Goal: Navigation & Orientation: Find specific page/section

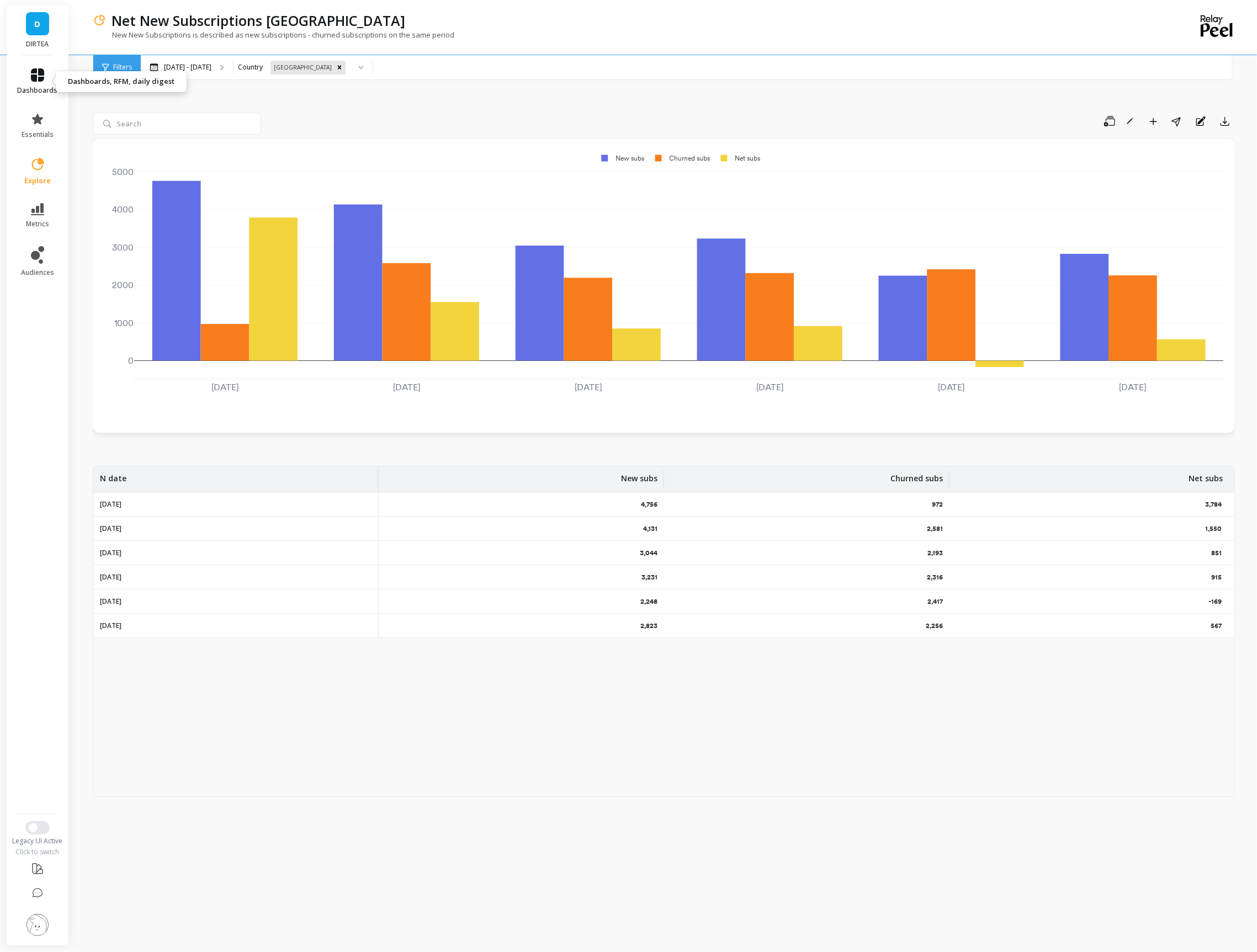
click at [33, 70] on icon at bounding box center [37, 75] width 14 height 14
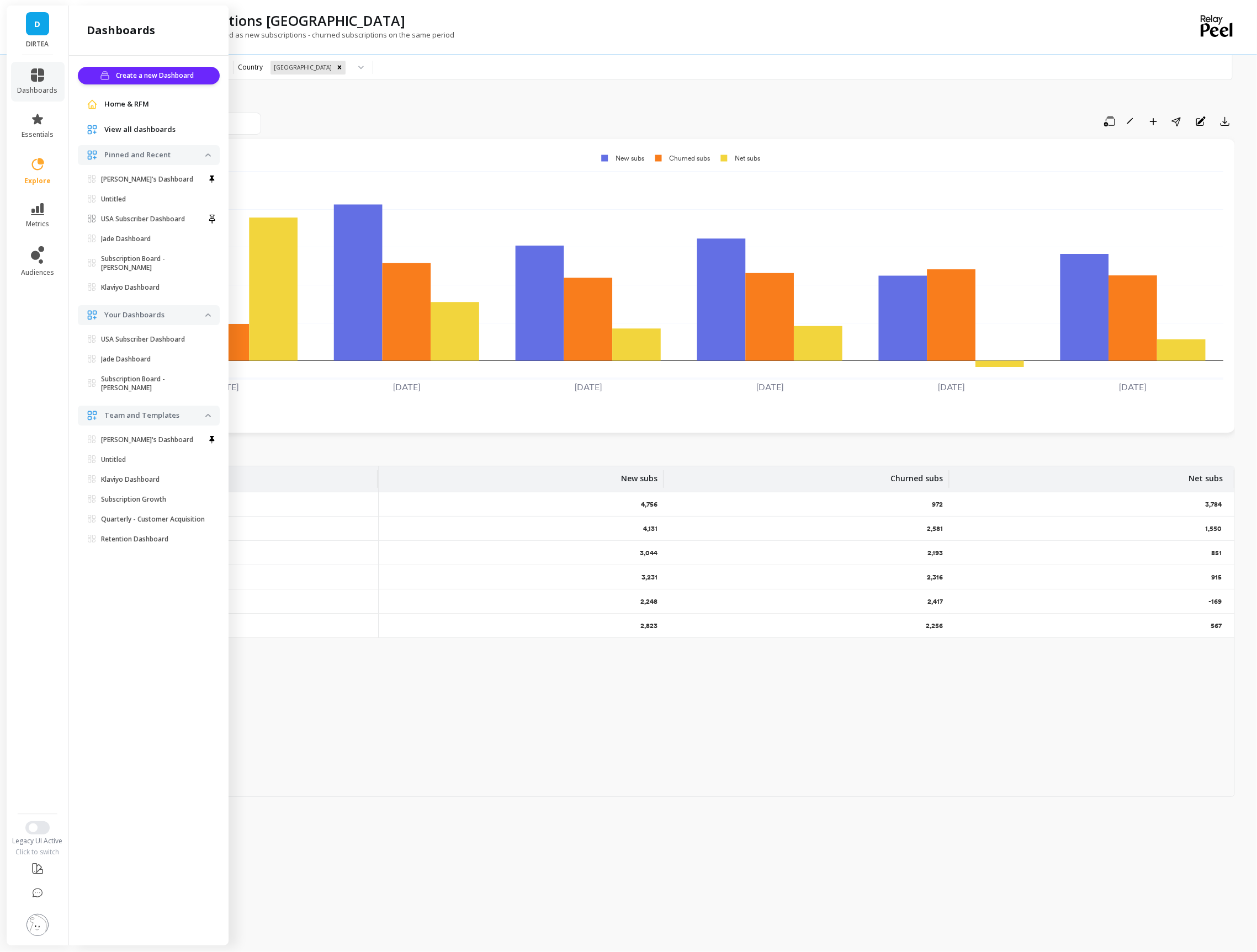
click at [127, 211] on li "USA Subscriber Dashboard Set as default dashboard" at bounding box center [151, 219] width 137 height 16
click at [125, 219] on p "USA Subscriber Dashboard" at bounding box center [143, 219] width 84 height 9
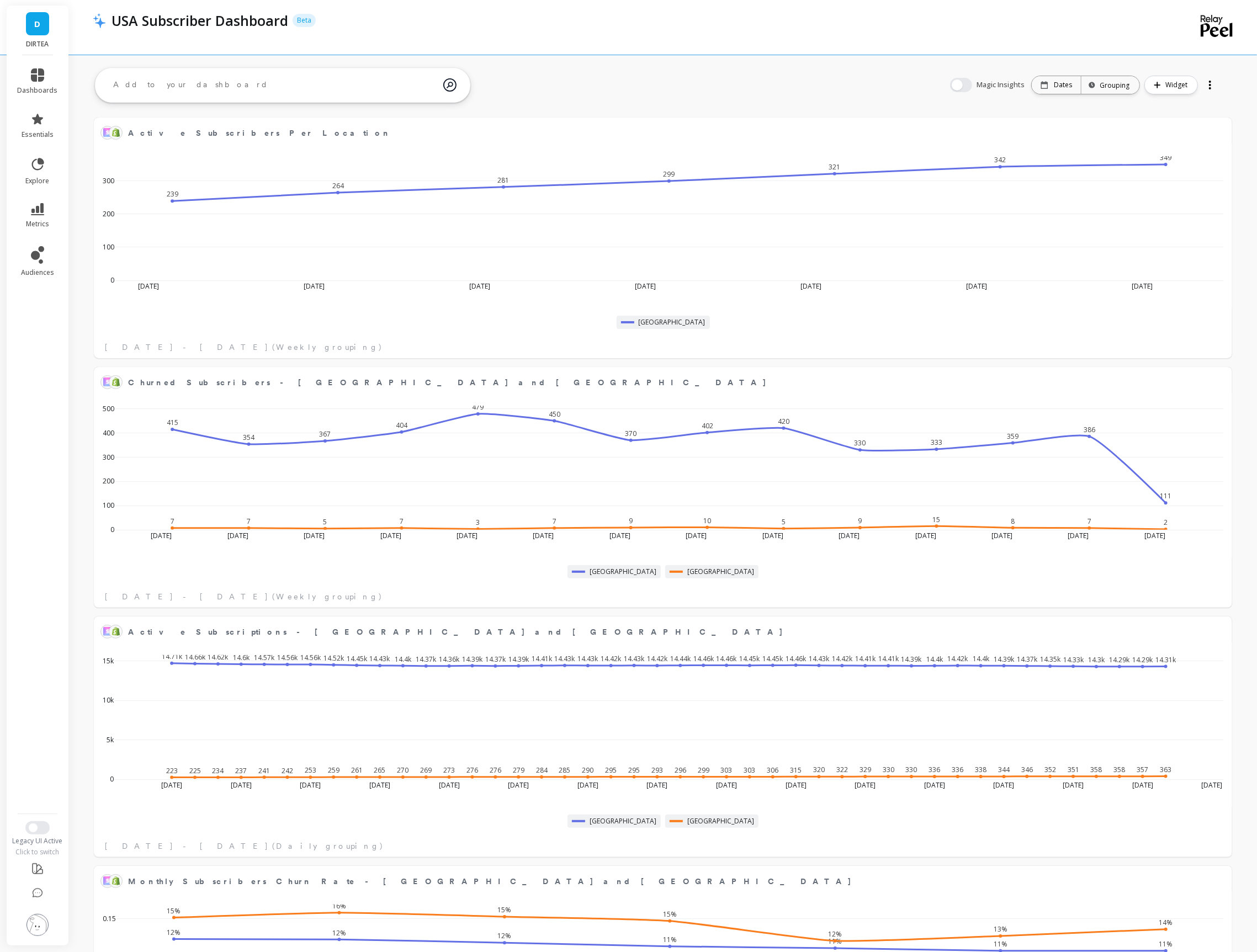
scroll to position [303, 1115]
click at [1219, 134] on button at bounding box center [1219, 132] width 14 height 16
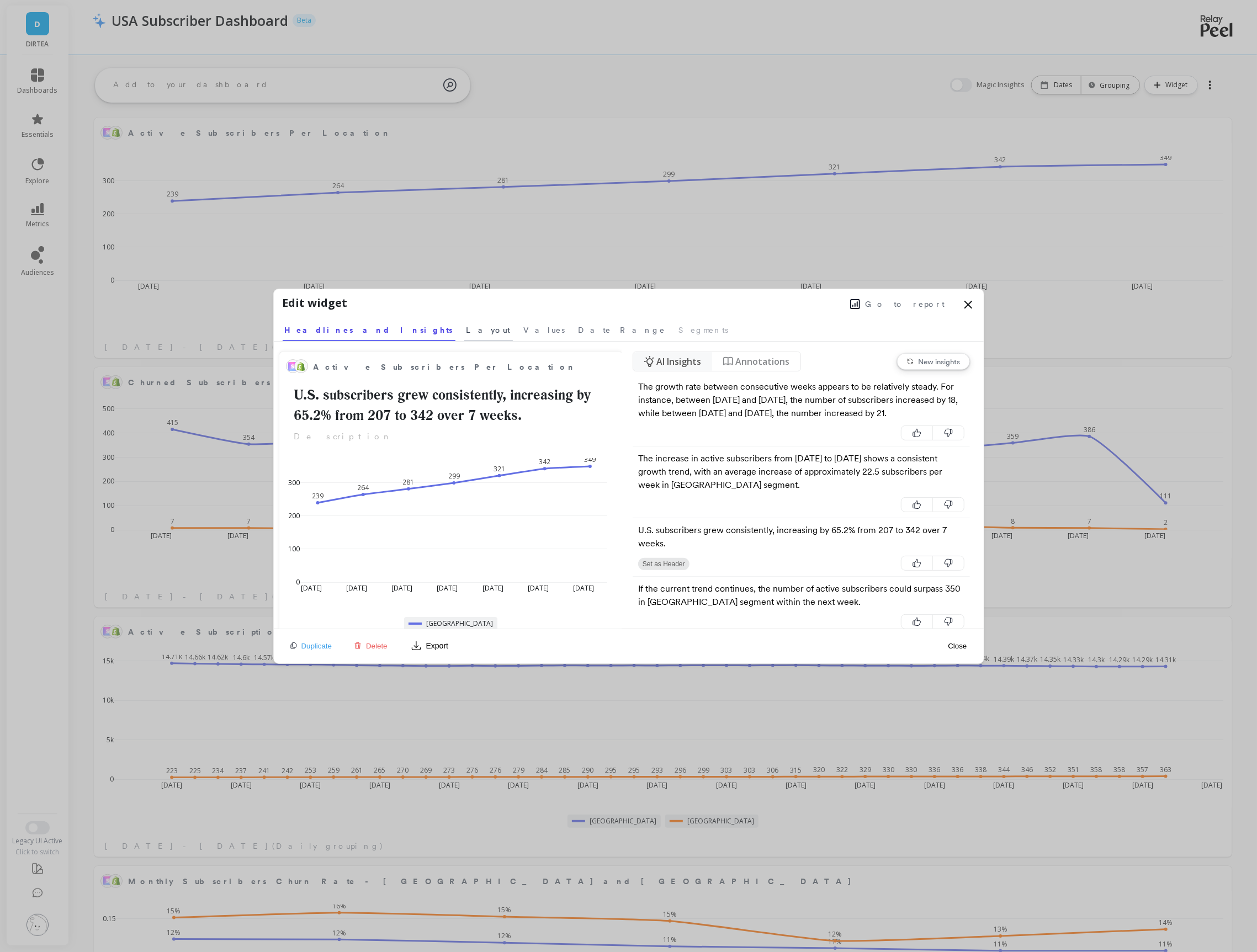
click at [466, 335] on span "Layout" at bounding box center [489, 330] width 44 height 11
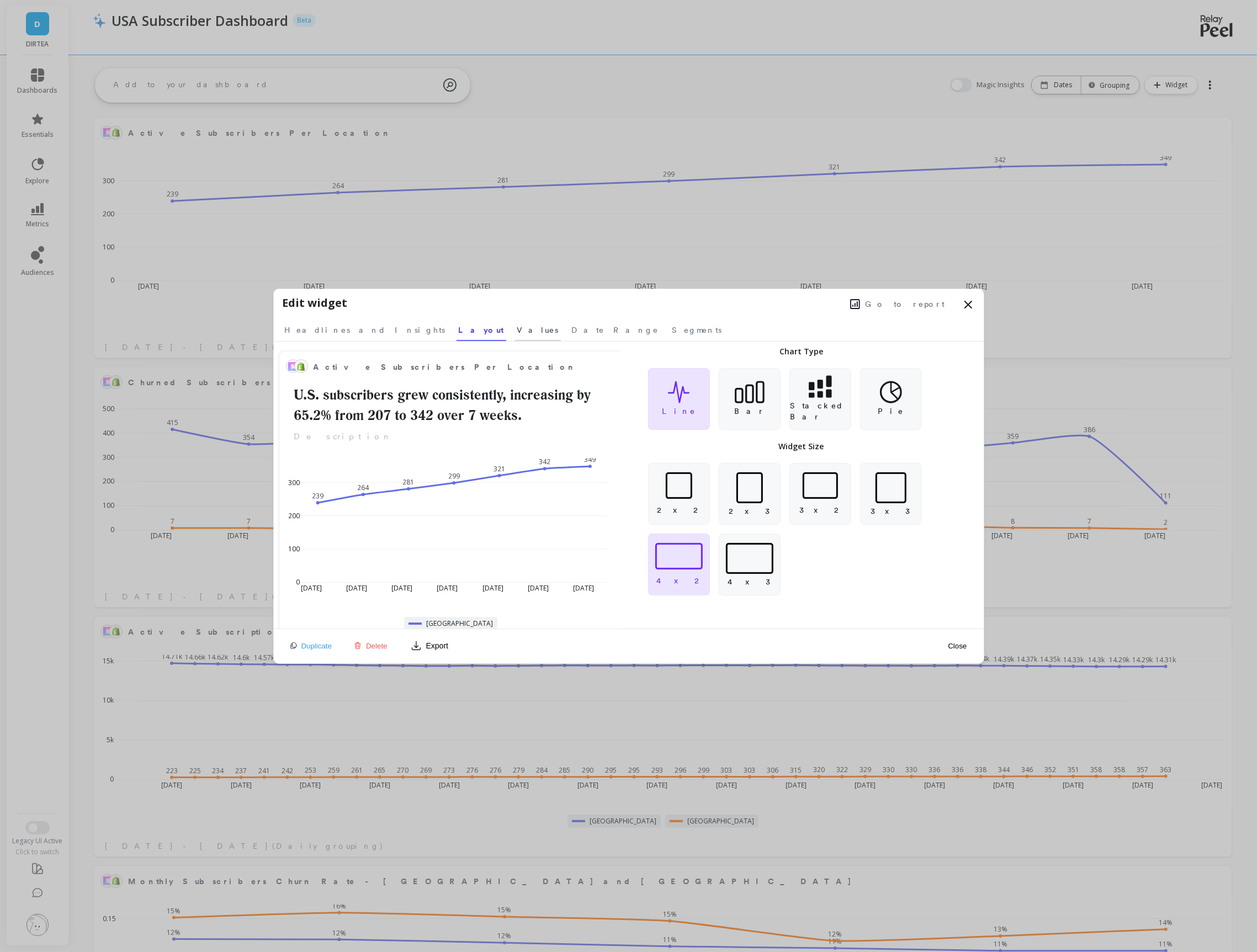
click at [517, 335] on span "Values" at bounding box center [538, 330] width 41 height 11
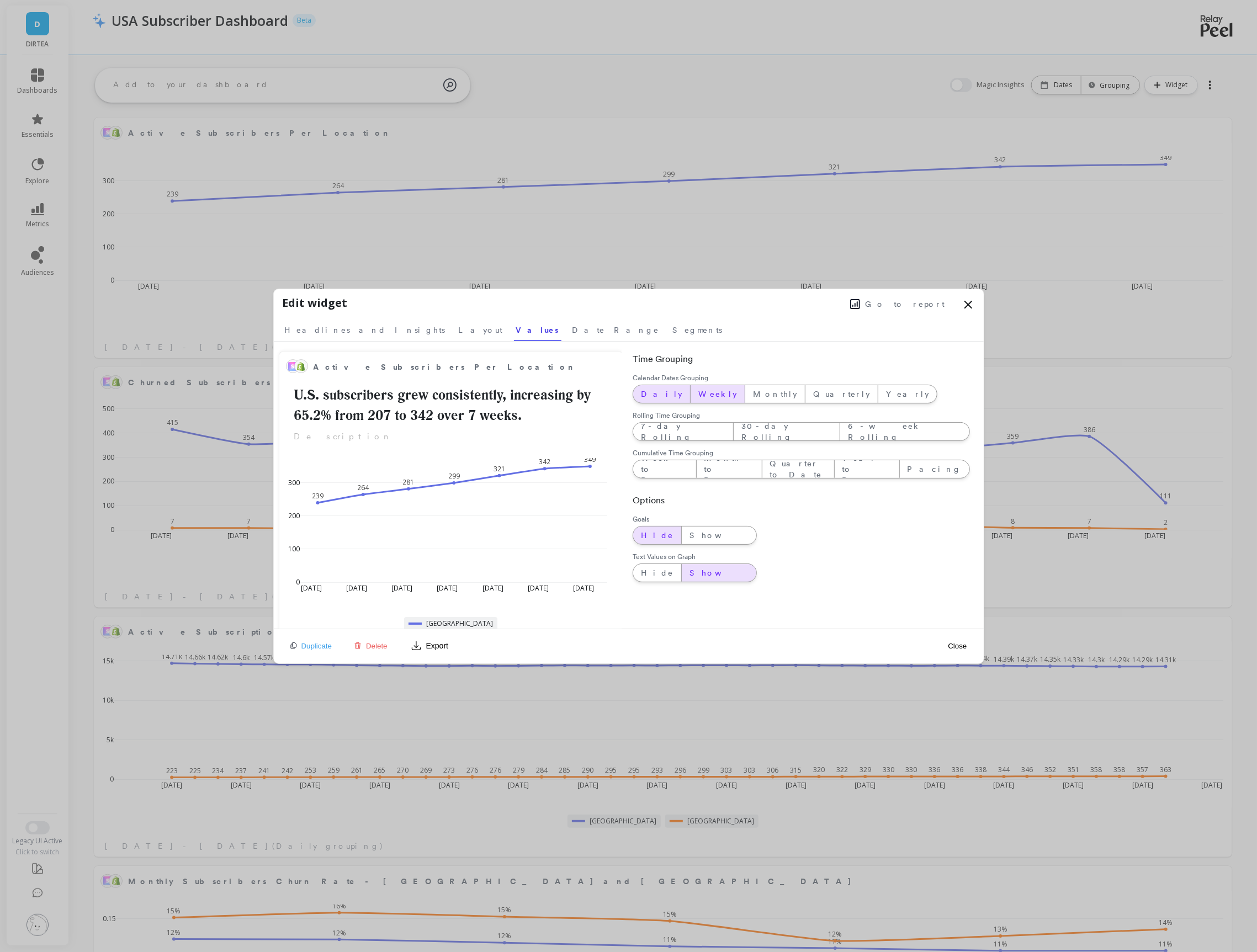
click at [650, 392] on span "Daily" at bounding box center [662, 394] width 41 height 11
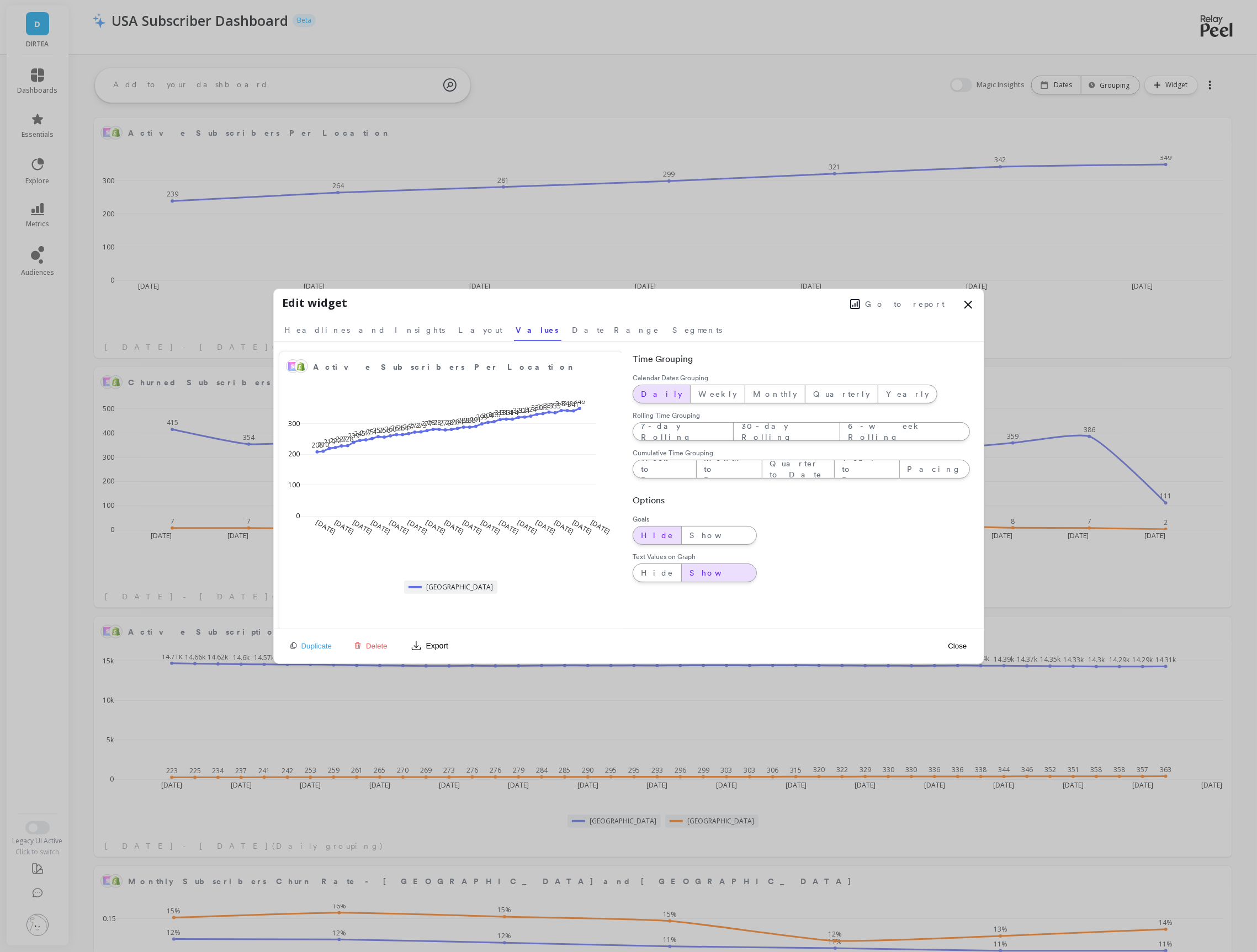
click at [964, 303] on icon at bounding box center [969, 305] width 14 height 14
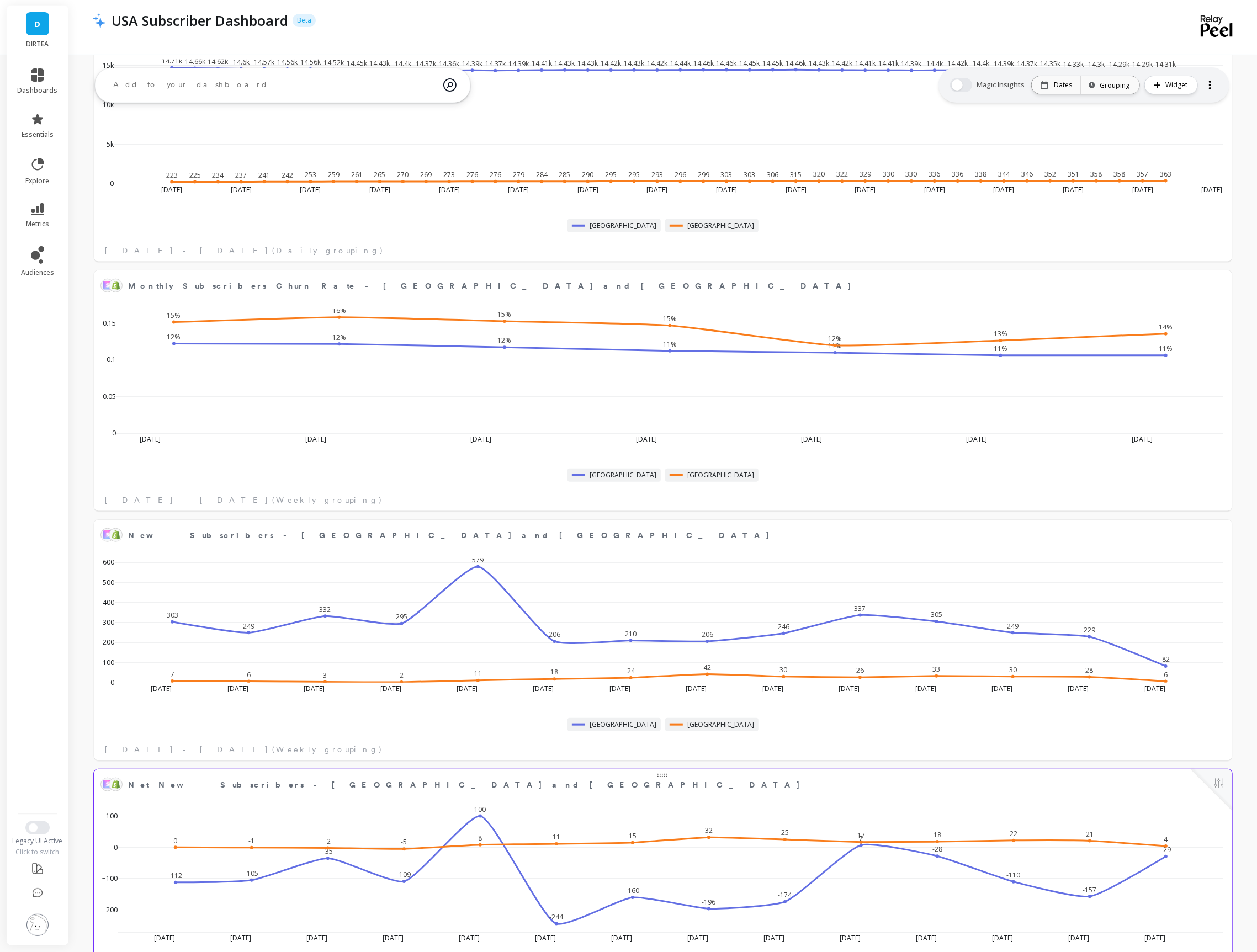
scroll to position [608, 0]
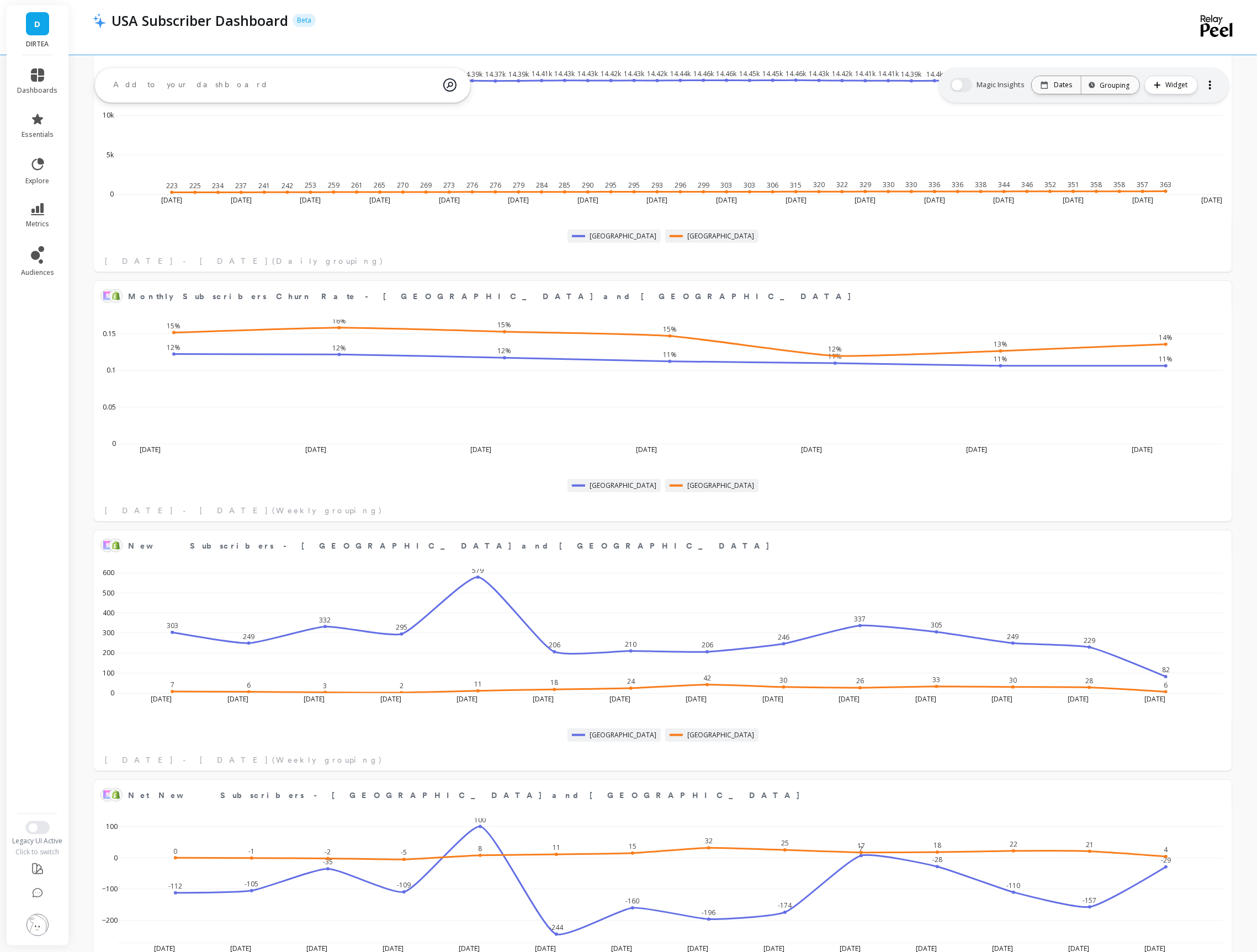
click at [1239, 330] on div "Churned Subscribers - US and UK Edit Widget & Insights 415 354 367 404 479 450 …" at bounding box center [663, 702] width 1189 height 2421
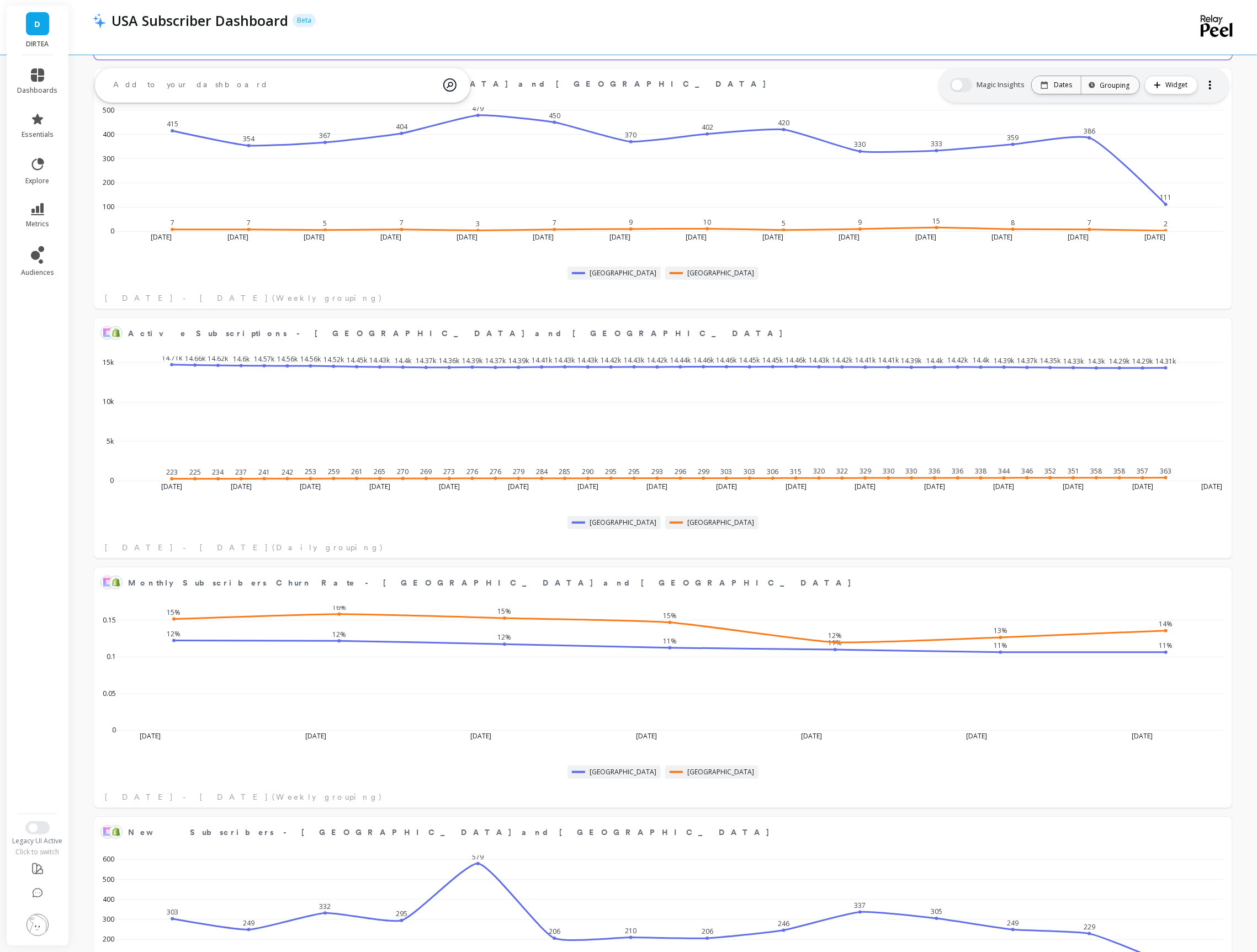
scroll to position [0, 0]
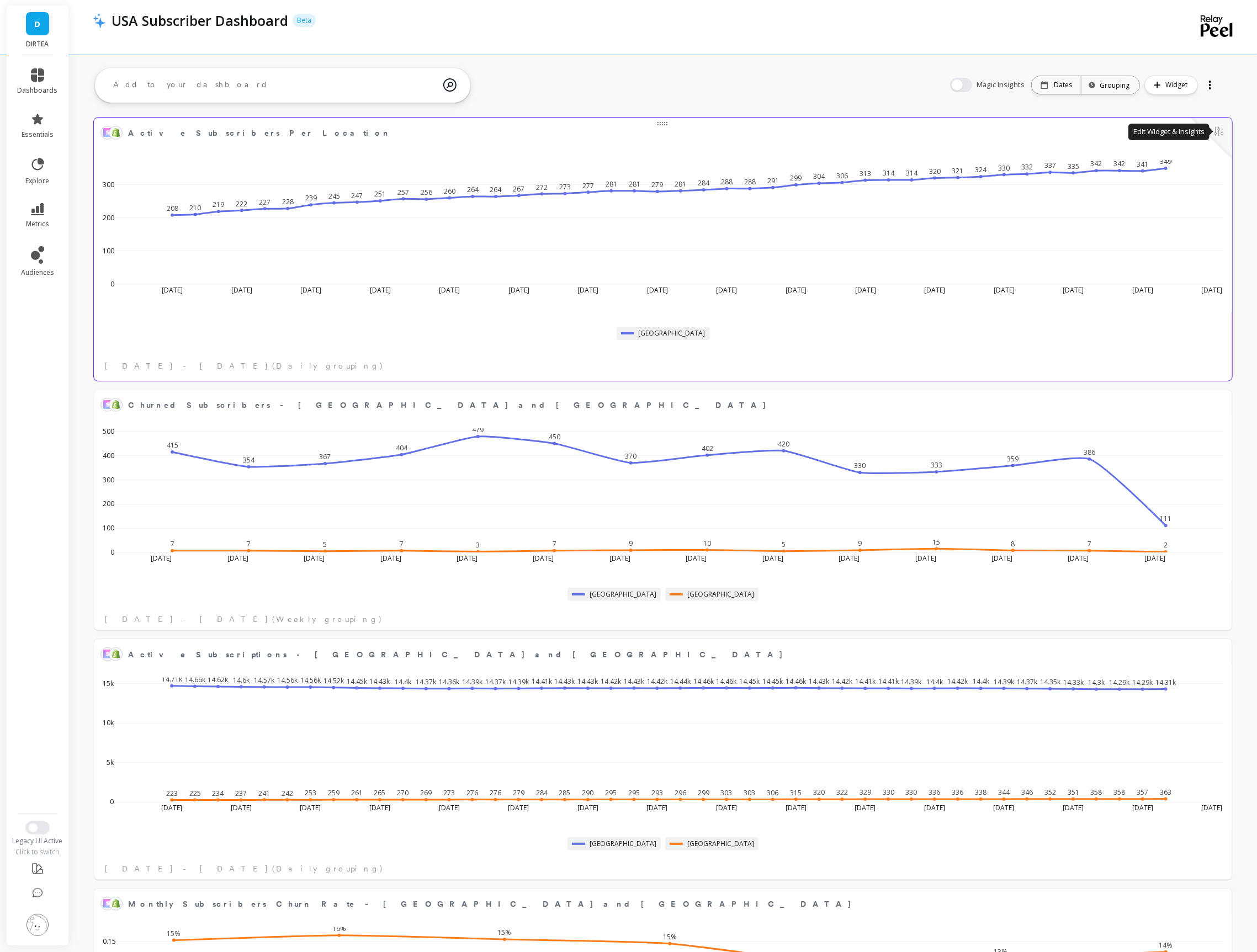
click at [1216, 127] on button at bounding box center [1219, 132] width 14 height 16
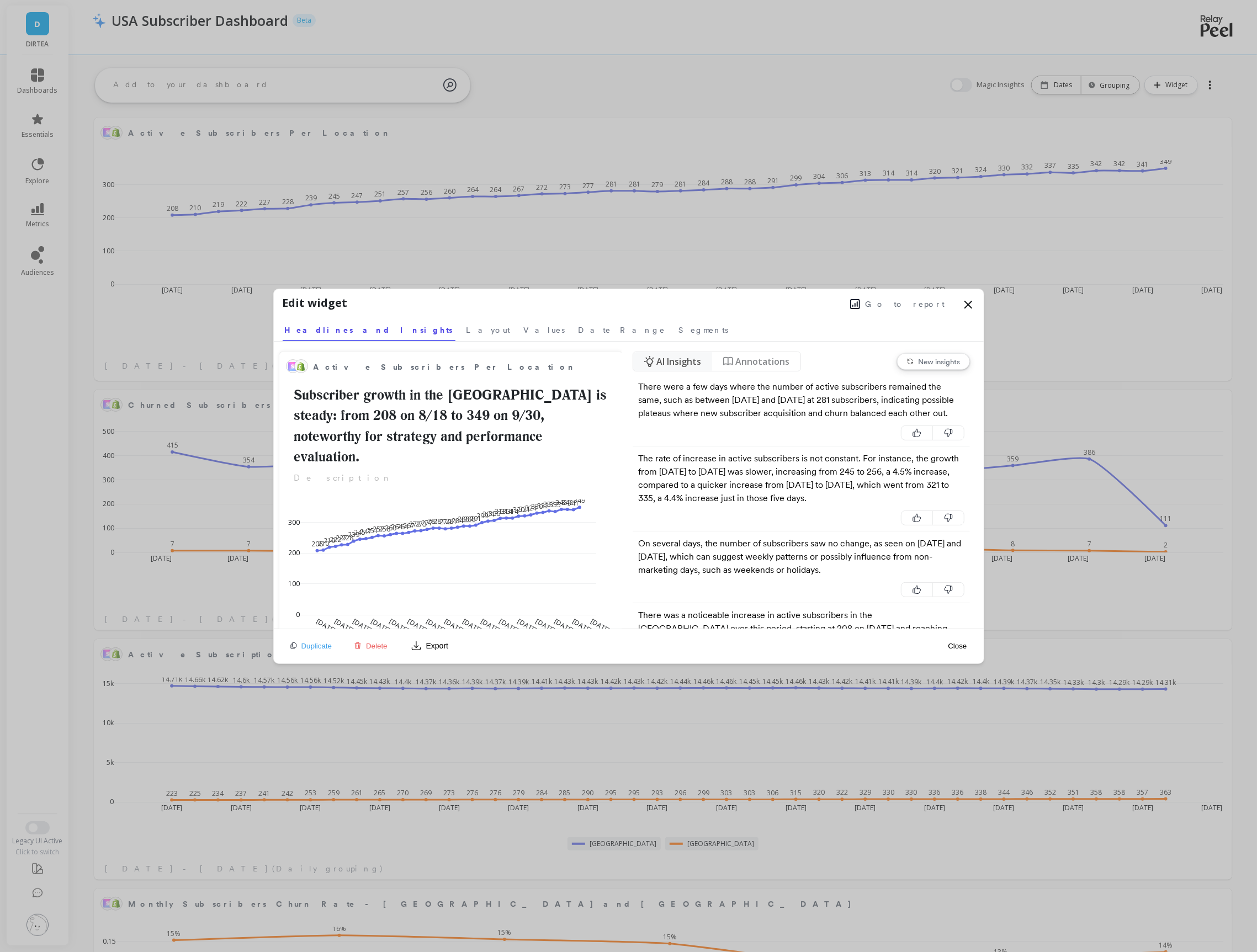
click at [900, 303] on button "Go to report" at bounding box center [897, 304] width 102 height 14
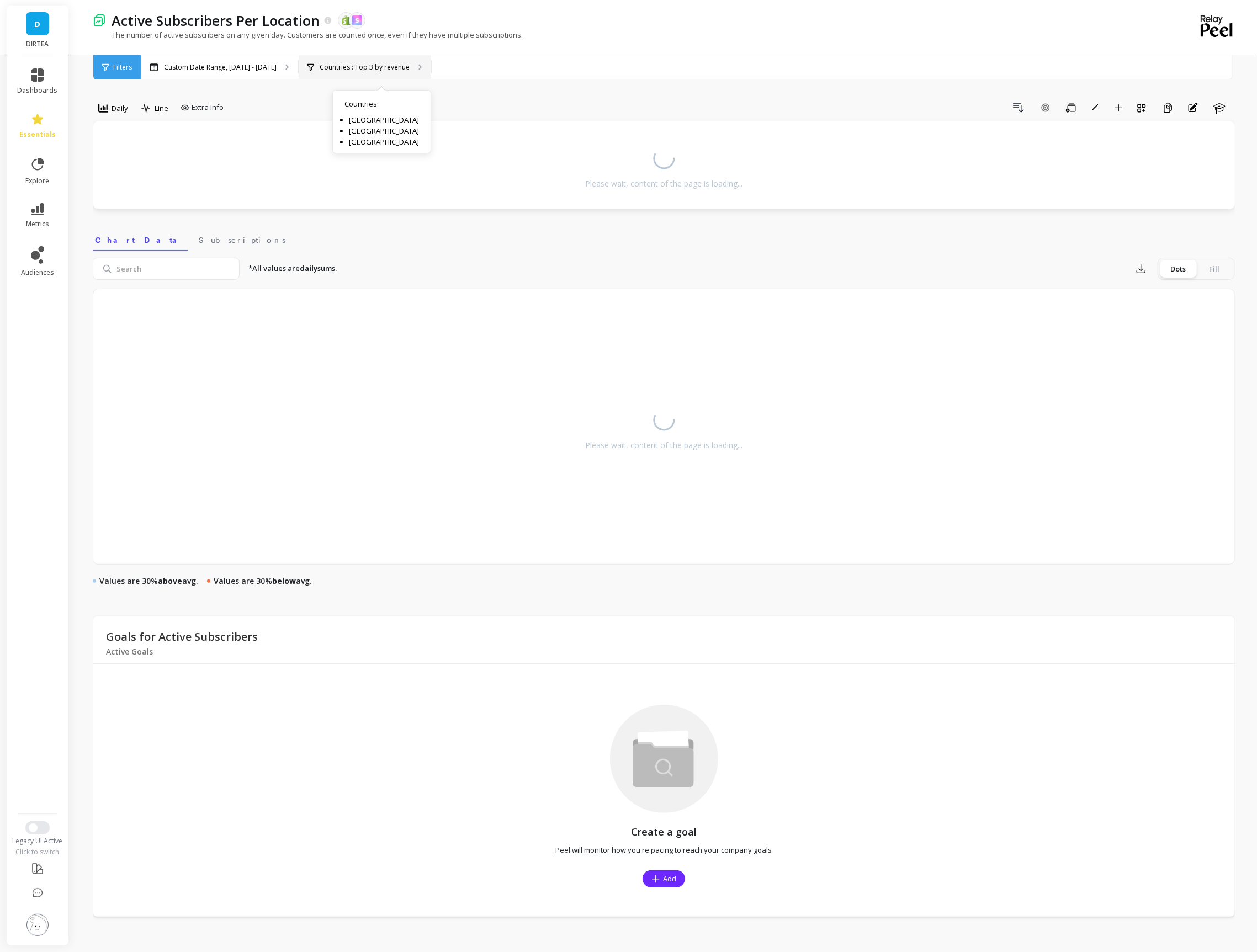
click at [322, 65] on p "Countries : Top 3 by revenue" at bounding box center [365, 67] width 90 height 9
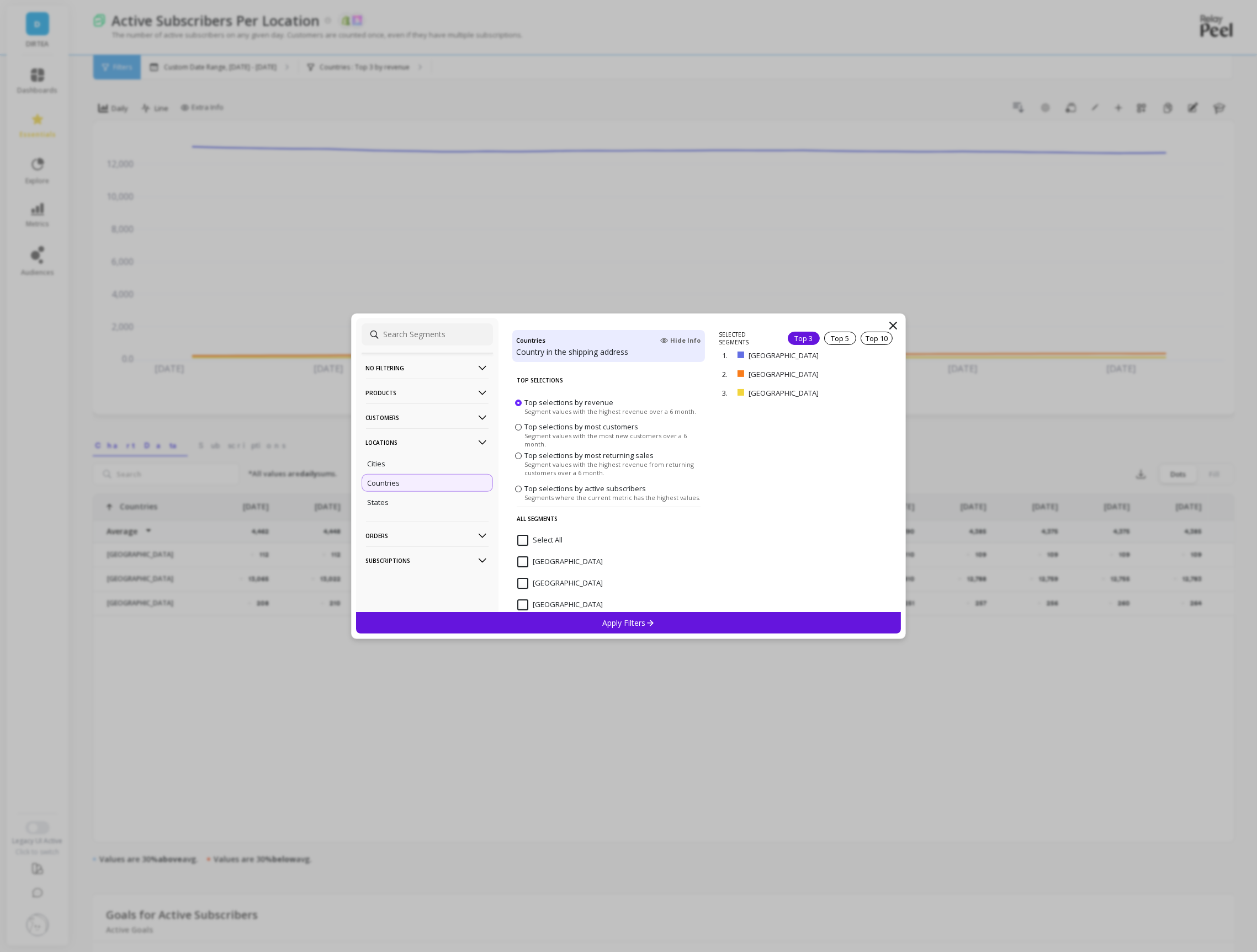
drag, startPoint x: 875, startPoint y: 392, endPoint x: 871, endPoint y: 385, distance: 8.1
click at [0, 0] on p "remove" at bounding box center [0, 0] width 0 height 0
click at [868, 359] on p "remove" at bounding box center [870, 359] width 28 height 9
click at [640, 622] on p "Apply Filters" at bounding box center [629, 623] width 53 height 11
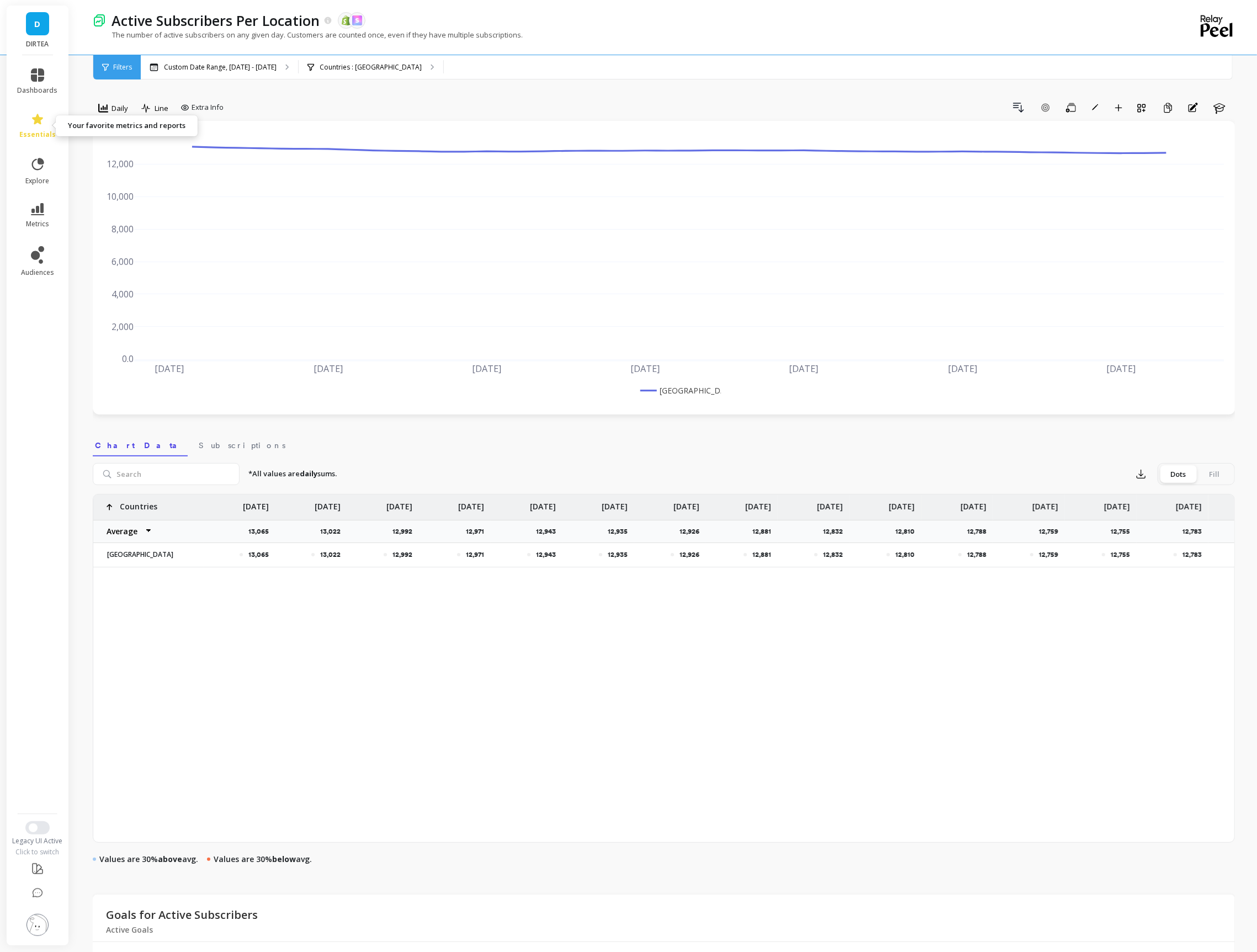
click at [41, 116] on icon at bounding box center [37, 119] width 14 height 14
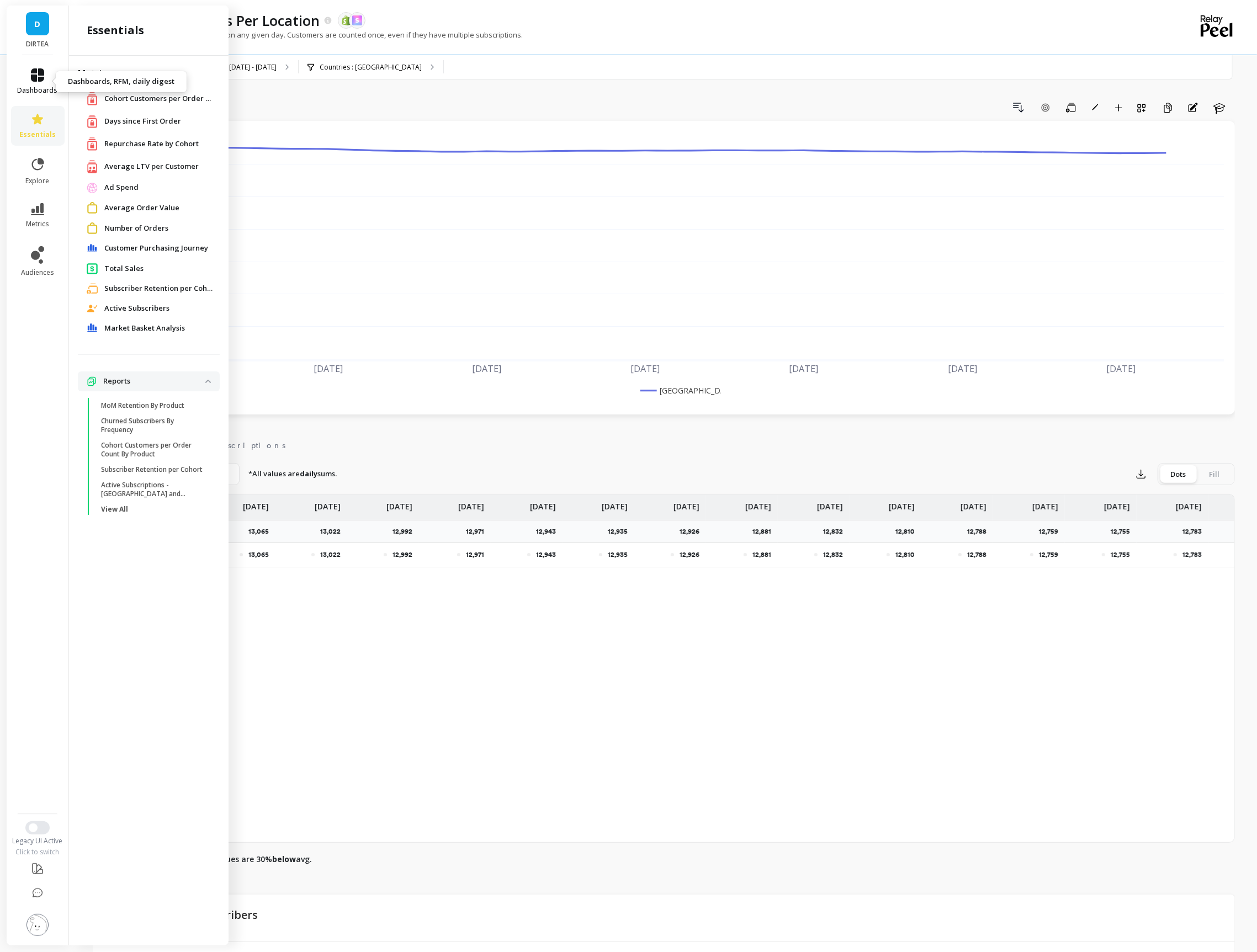
click at [40, 80] on icon at bounding box center [37, 75] width 14 height 14
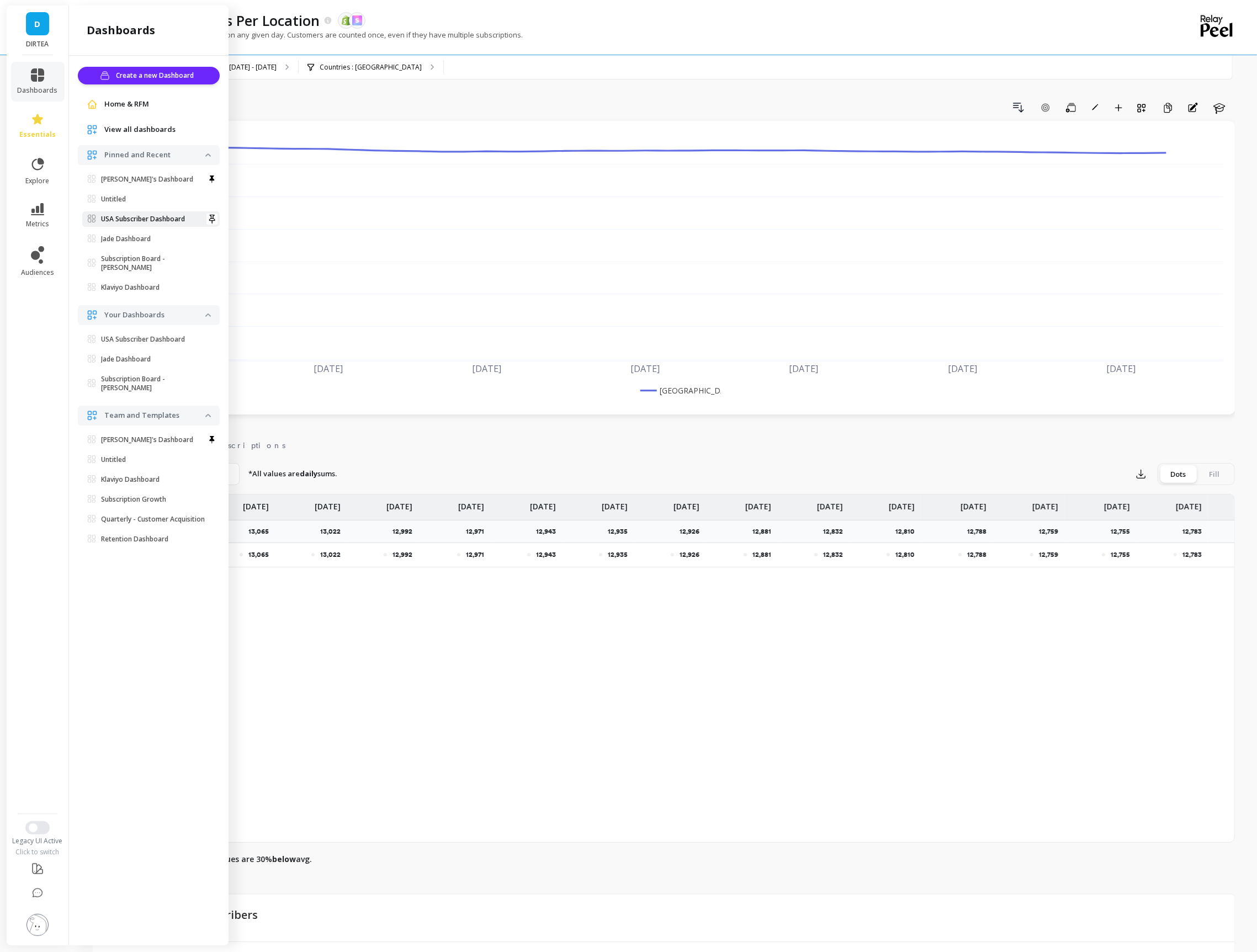
click at [125, 216] on p "USA Subscriber Dashboard" at bounding box center [143, 219] width 84 height 9
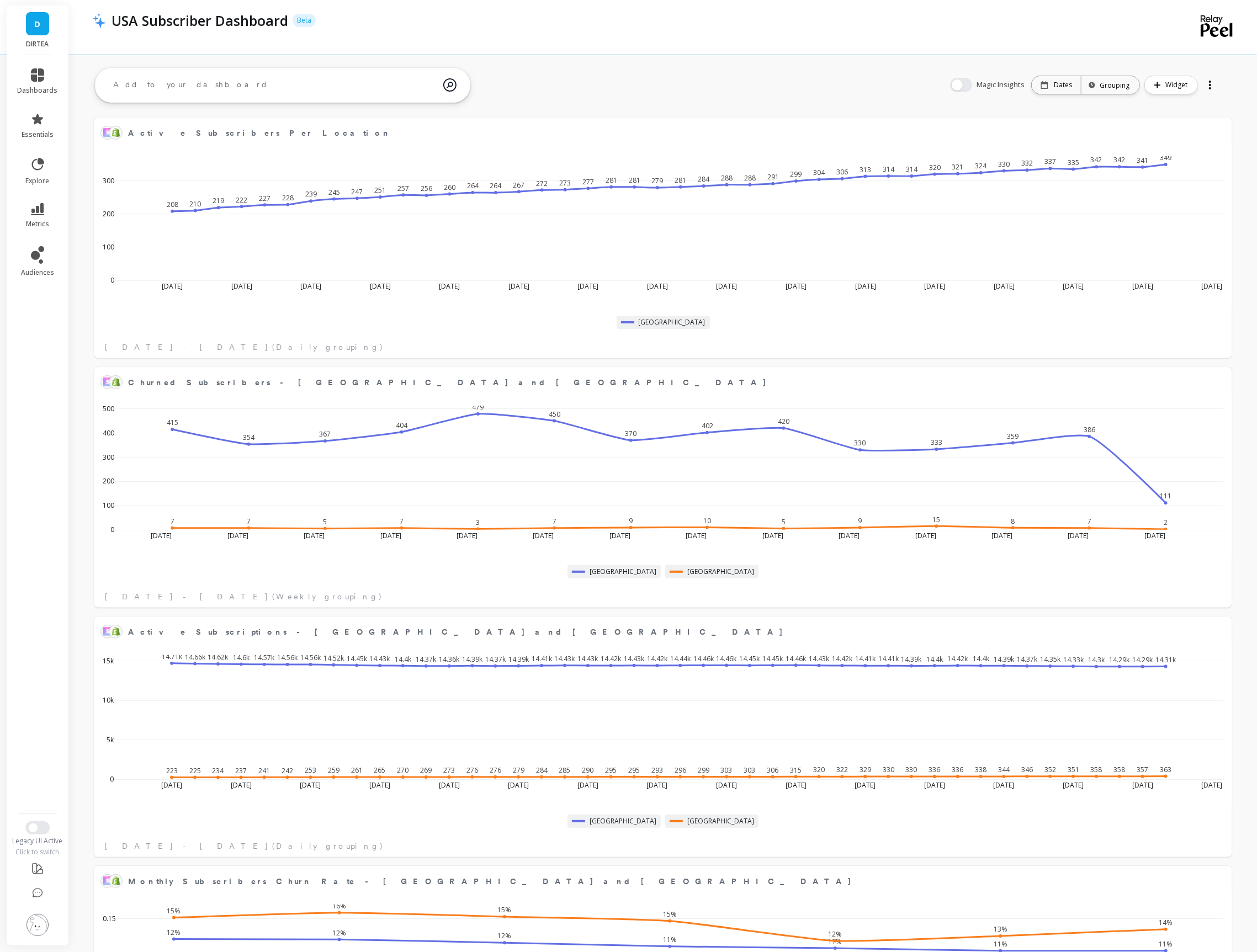
scroll to position [303, 1115]
click at [1218, 132] on button at bounding box center [1219, 132] width 14 height 16
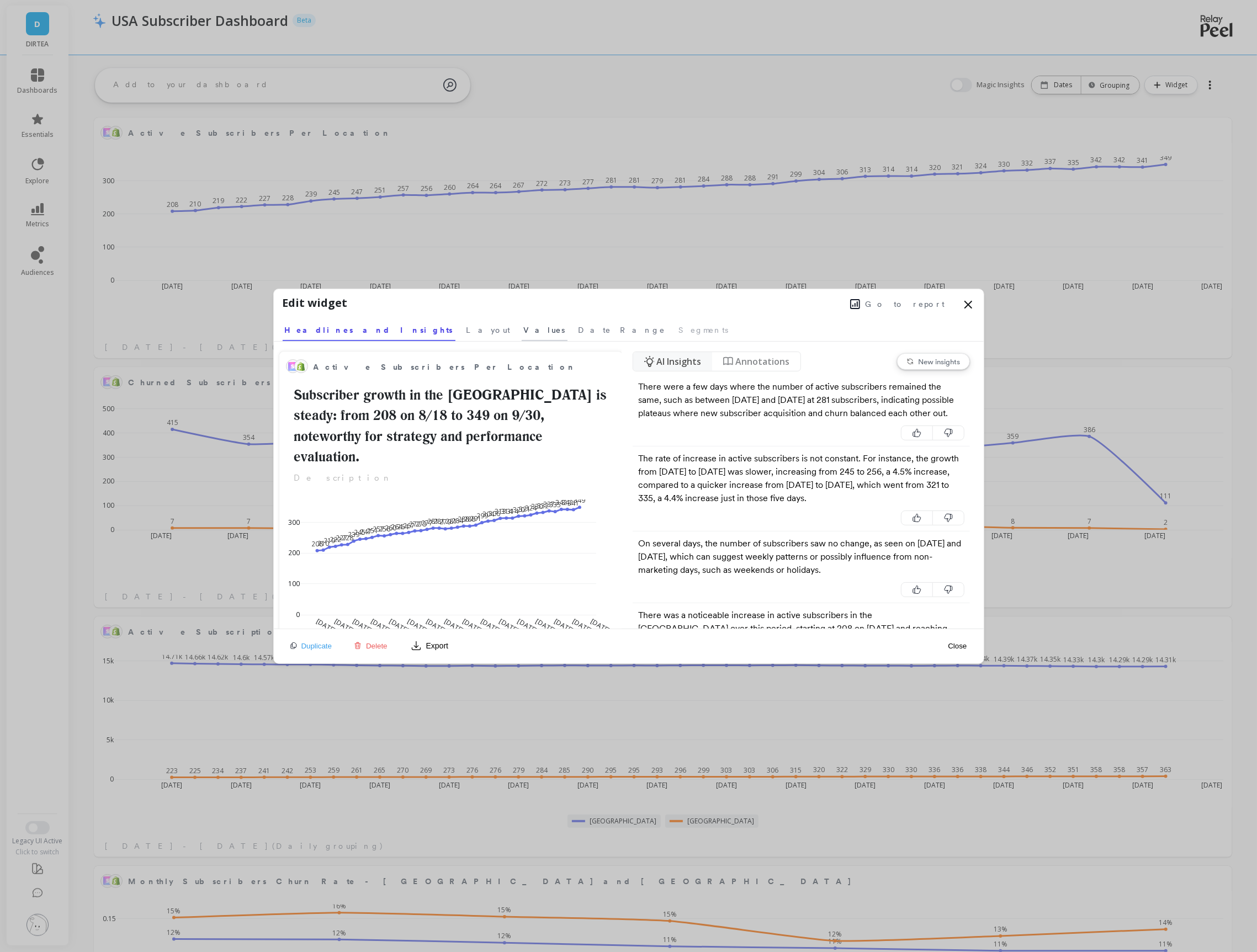
click at [524, 333] on span "Values" at bounding box center [545, 330] width 41 height 11
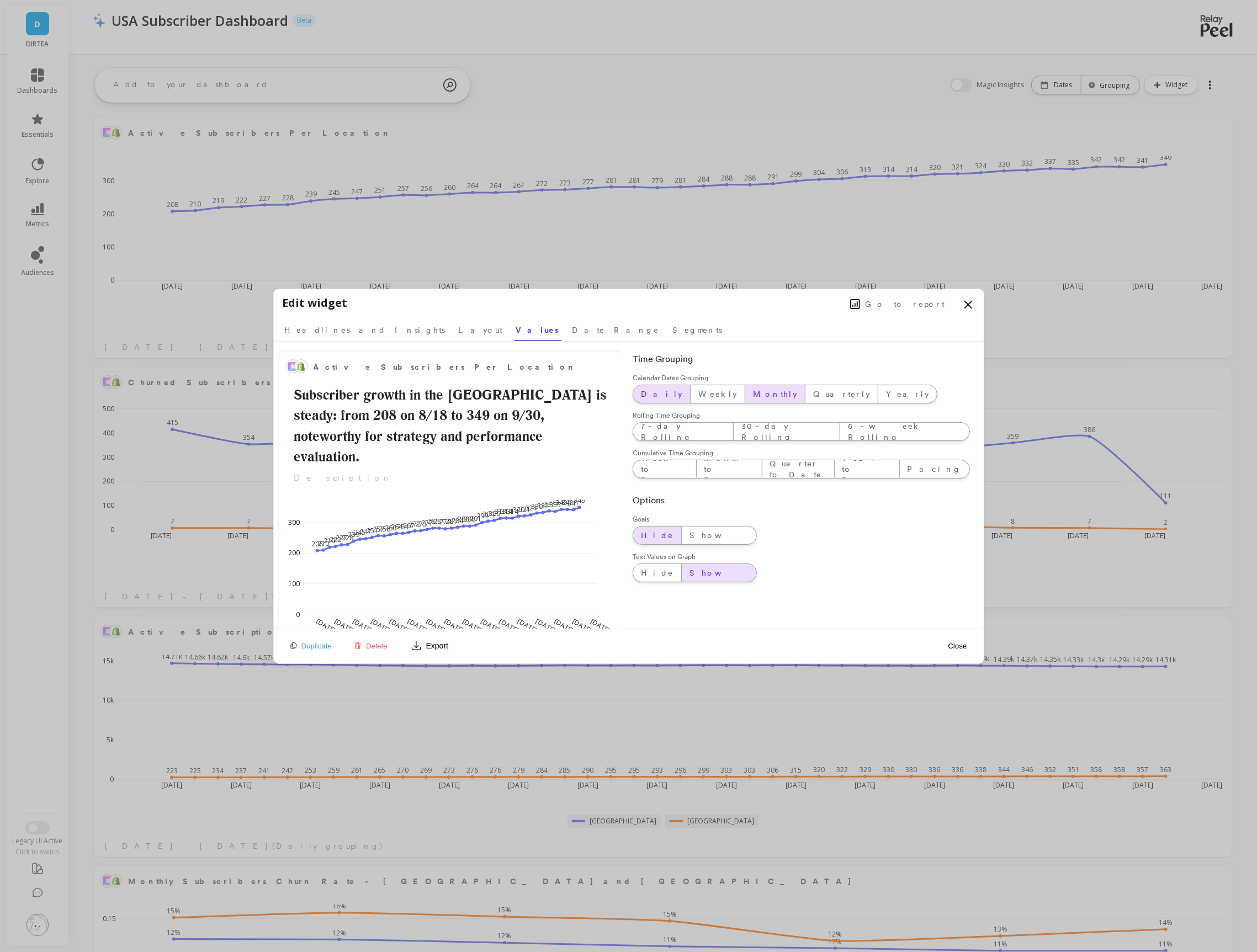
click at [753, 390] on span "Monthly" at bounding box center [776, 394] width 44 height 11
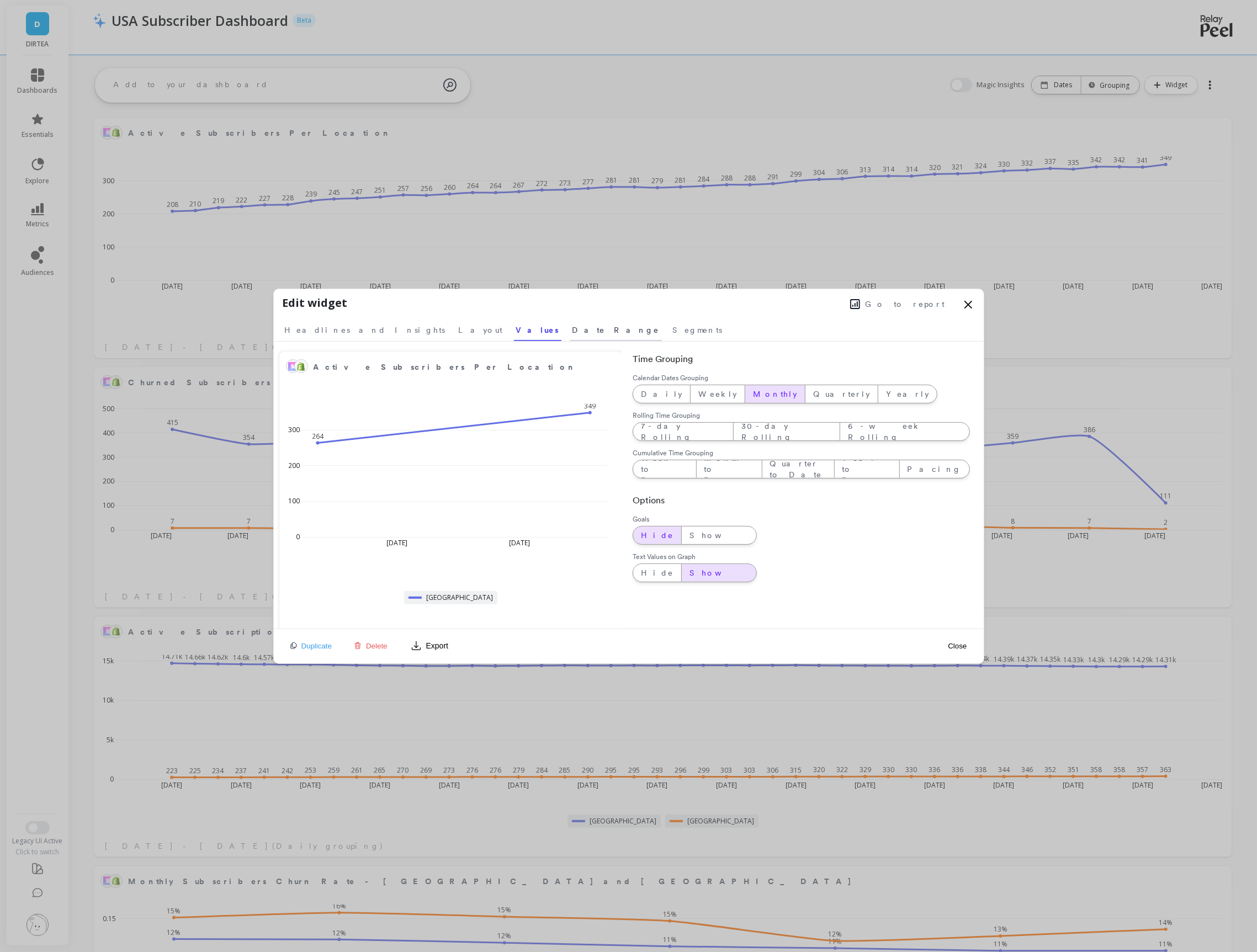
click at [573, 330] on span "Date Range" at bounding box center [616, 330] width 88 height 11
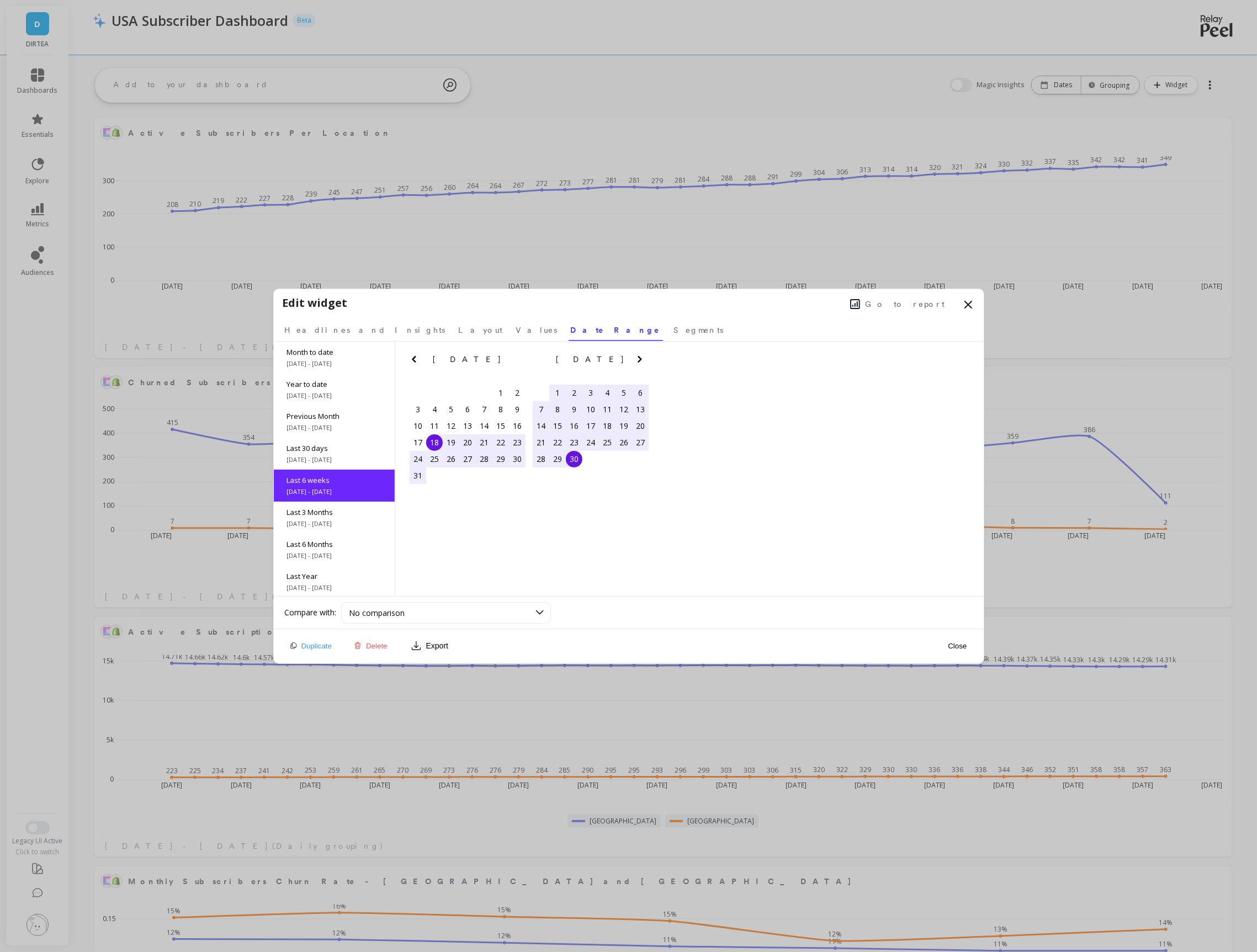
scroll to position [16, 0]
click at [326, 535] on span "4/1/2025 - 9/30/2025" at bounding box center [334, 539] width 95 height 9
click at [960, 650] on div "Close" at bounding box center [958, 646] width 26 height 25
click at [956, 644] on button "Close" at bounding box center [958, 646] width 26 height 9
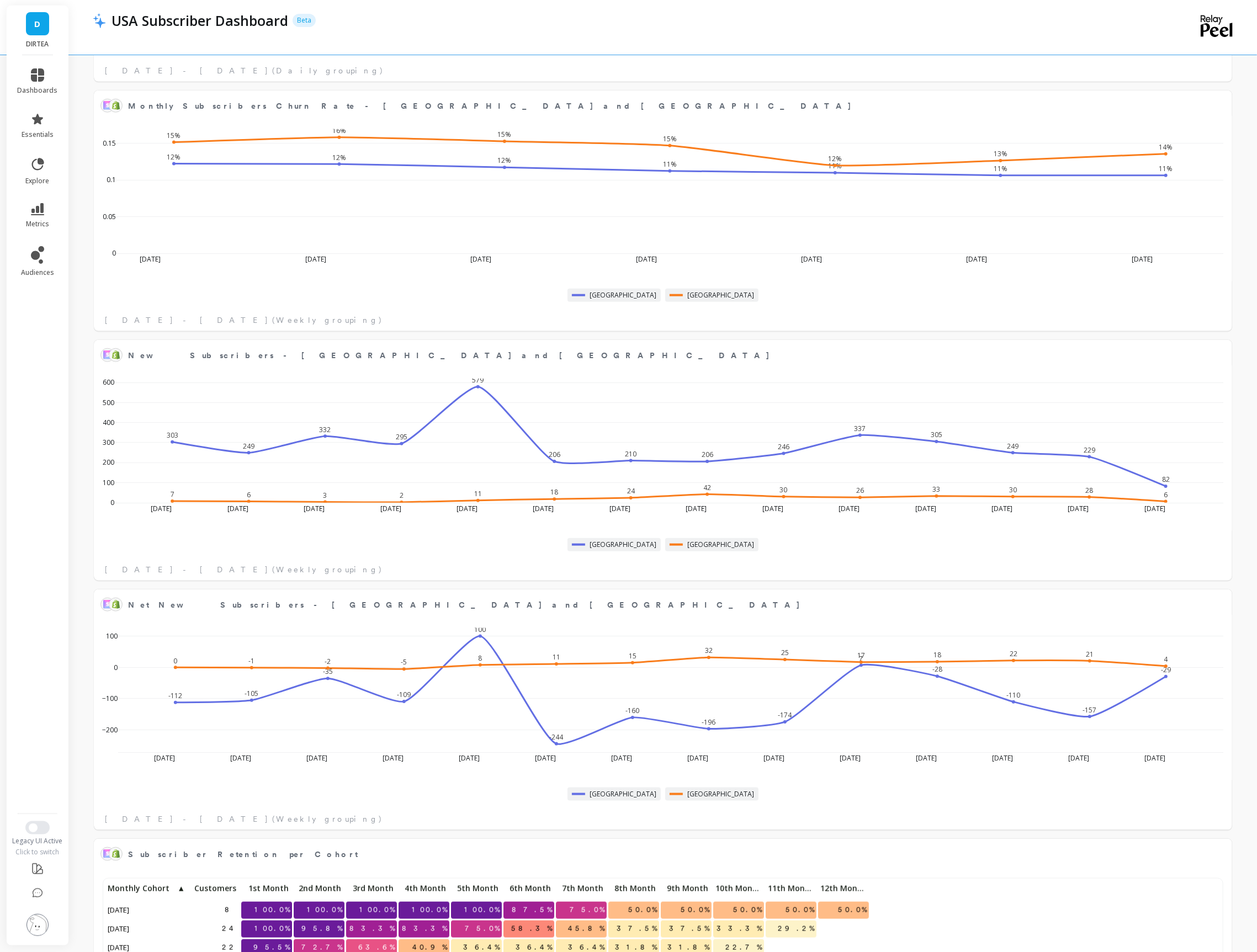
scroll to position [805, 0]
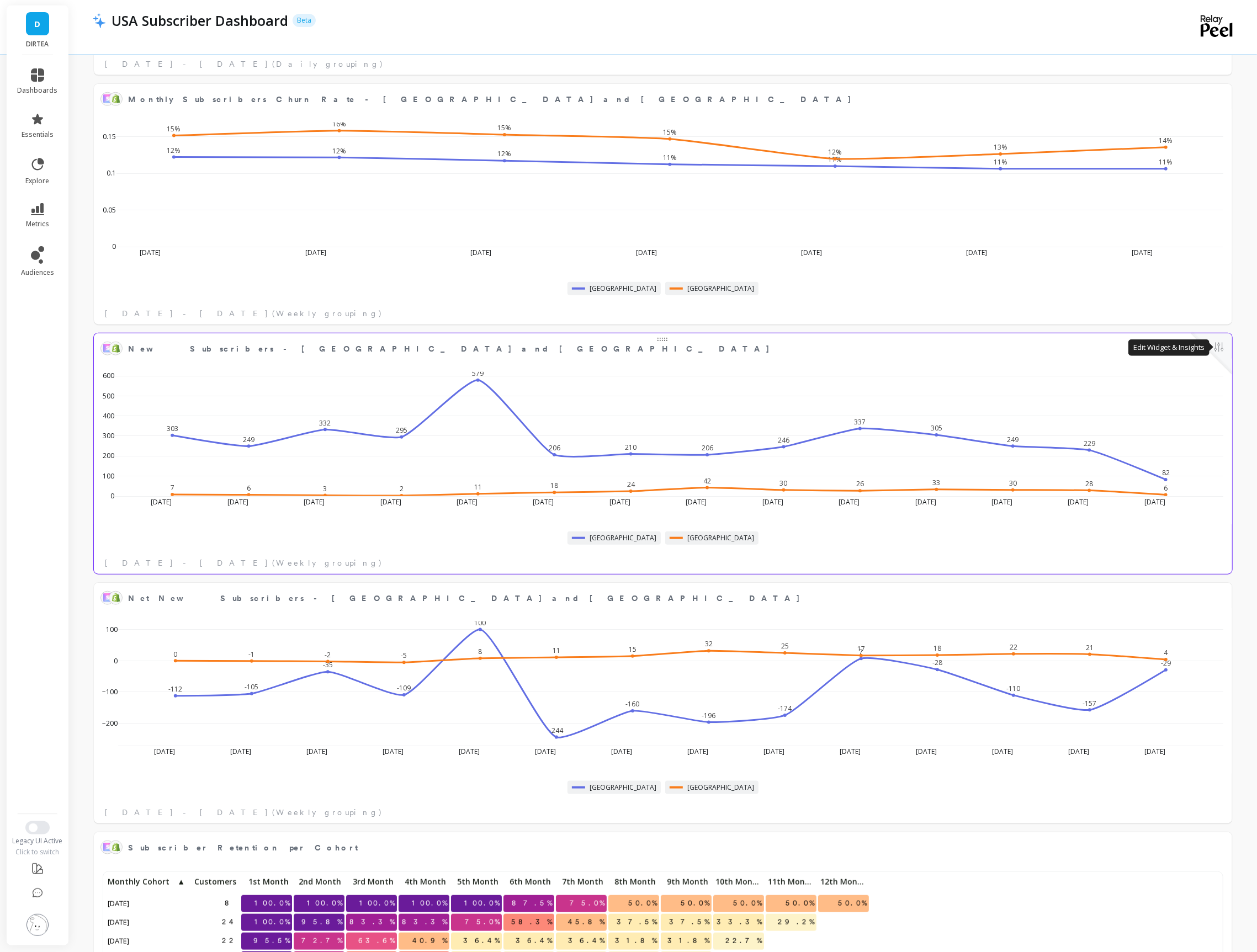
click at [1220, 350] on button at bounding box center [1219, 348] width 14 height 16
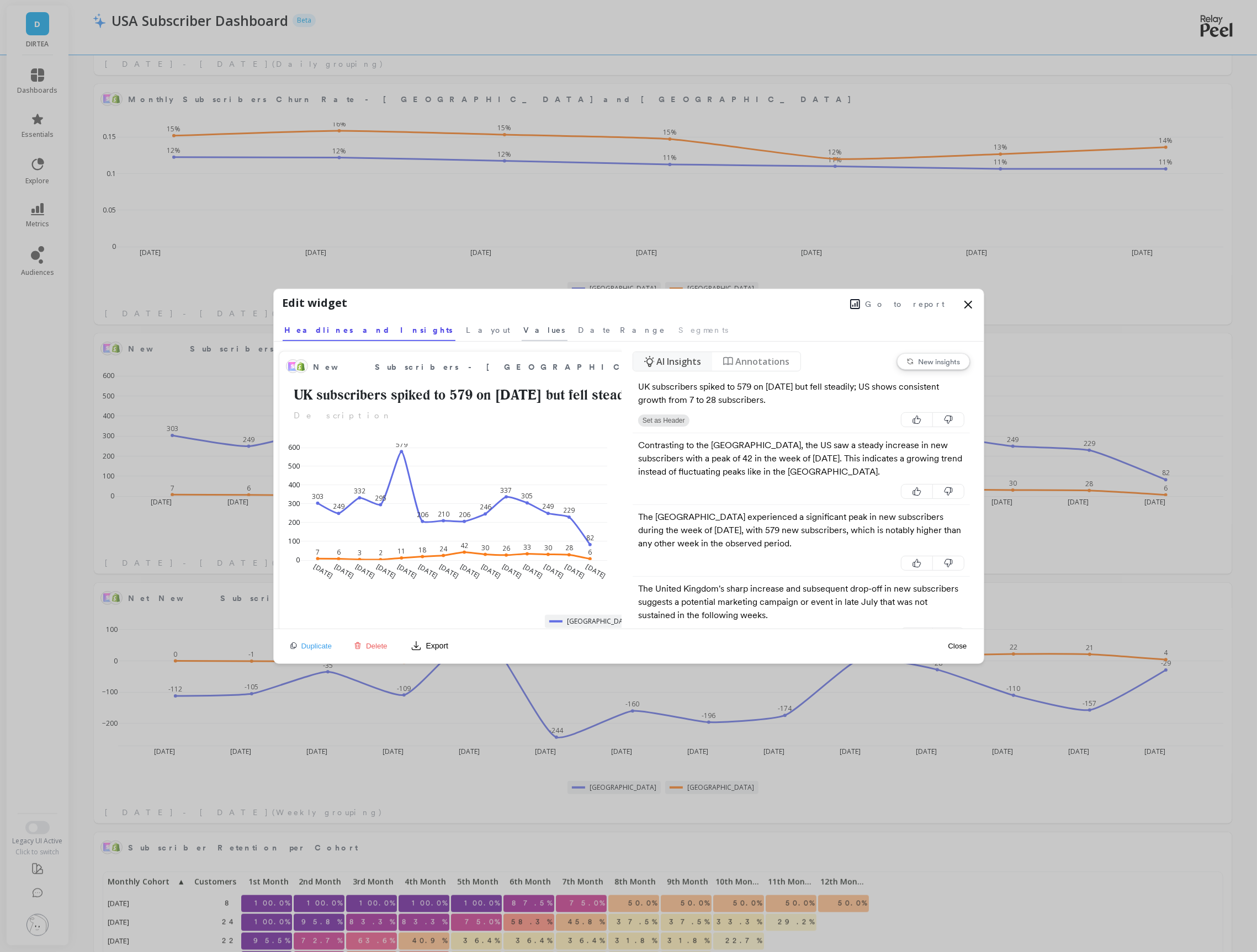
click at [524, 335] on span "Values" at bounding box center [545, 330] width 41 height 11
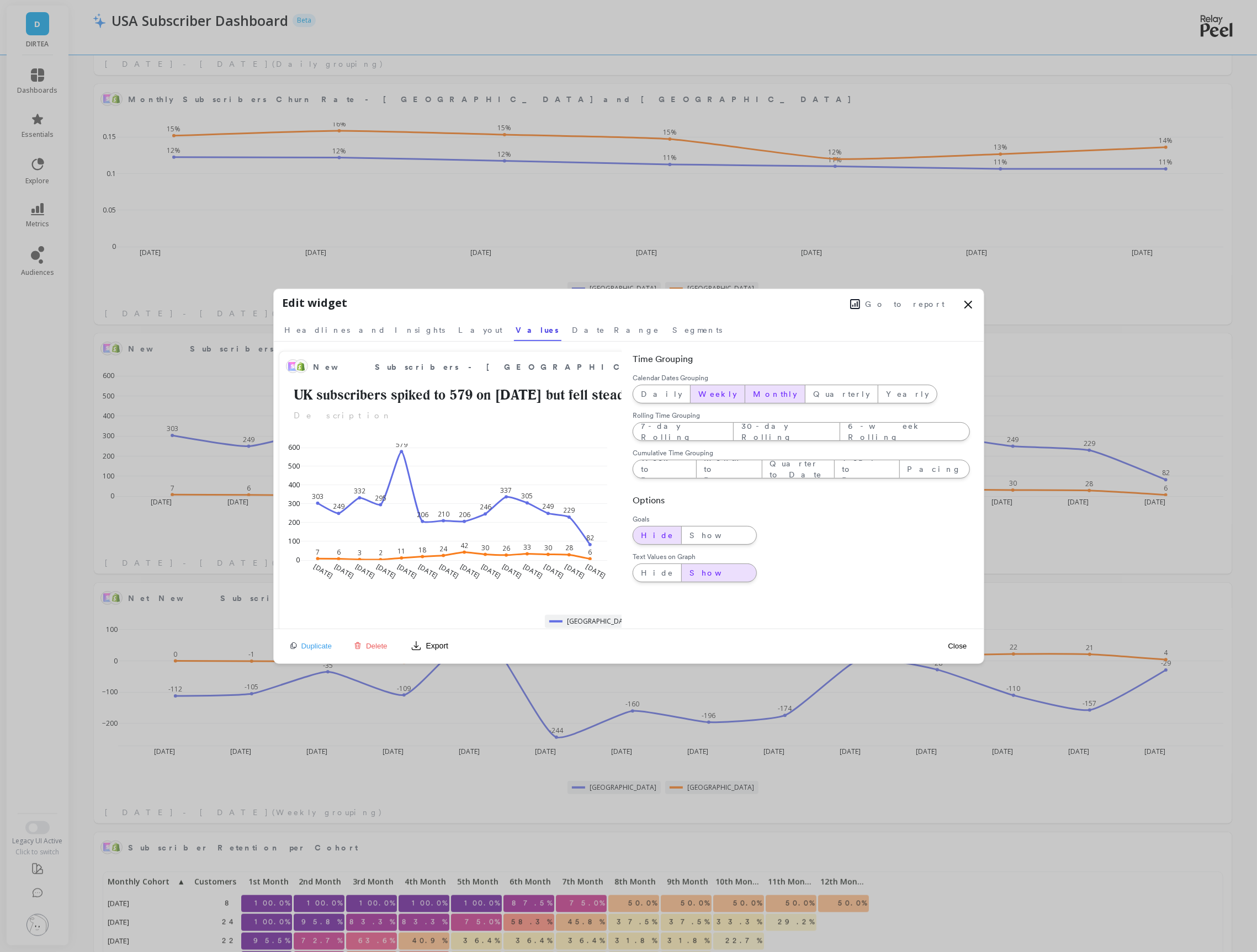
click at [753, 393] on span "Monthly" at bounding box center [776, 394] width 44 height 11
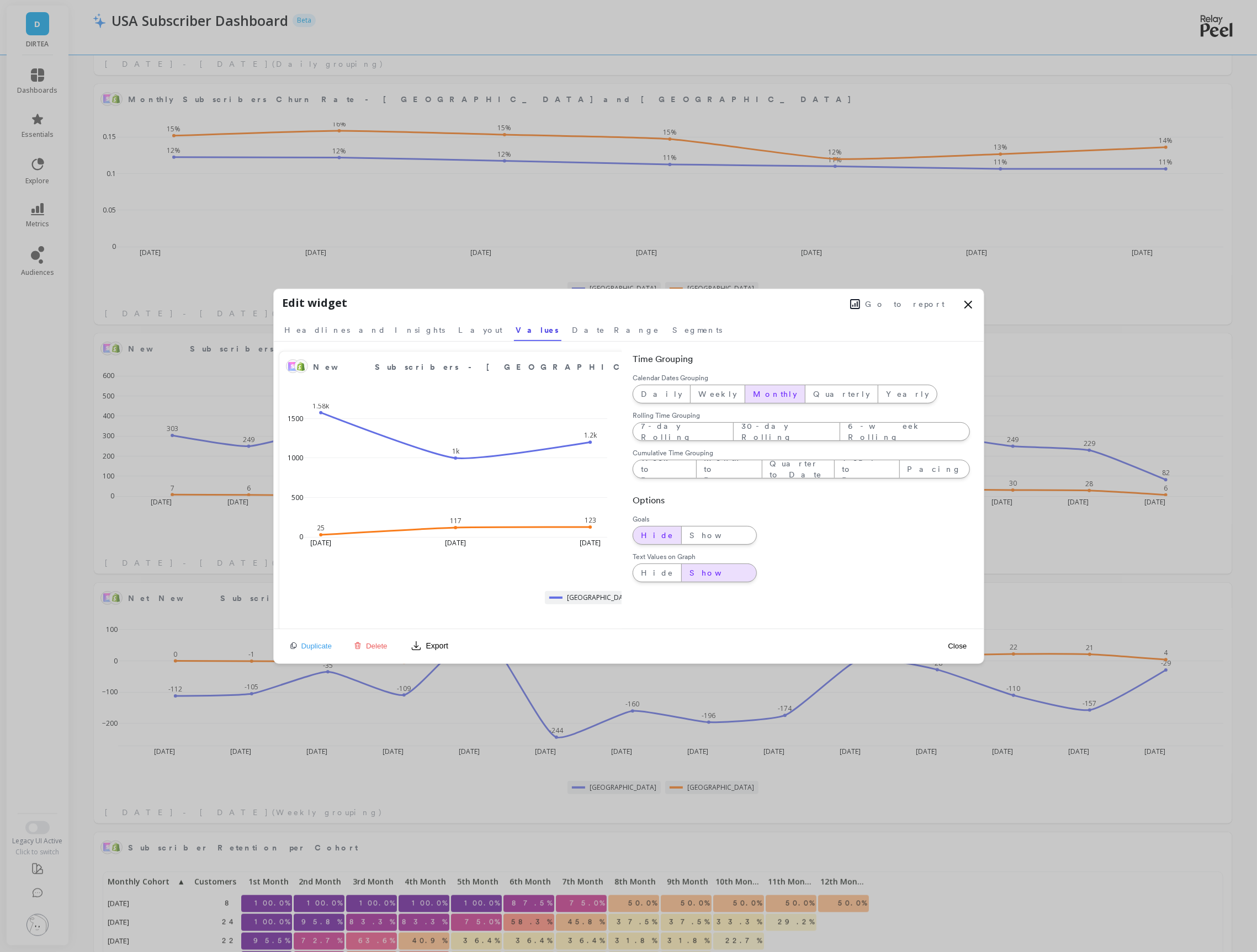
click at [957, 645] on button "Close" at bounding box center [958, 646] width 26 height 9
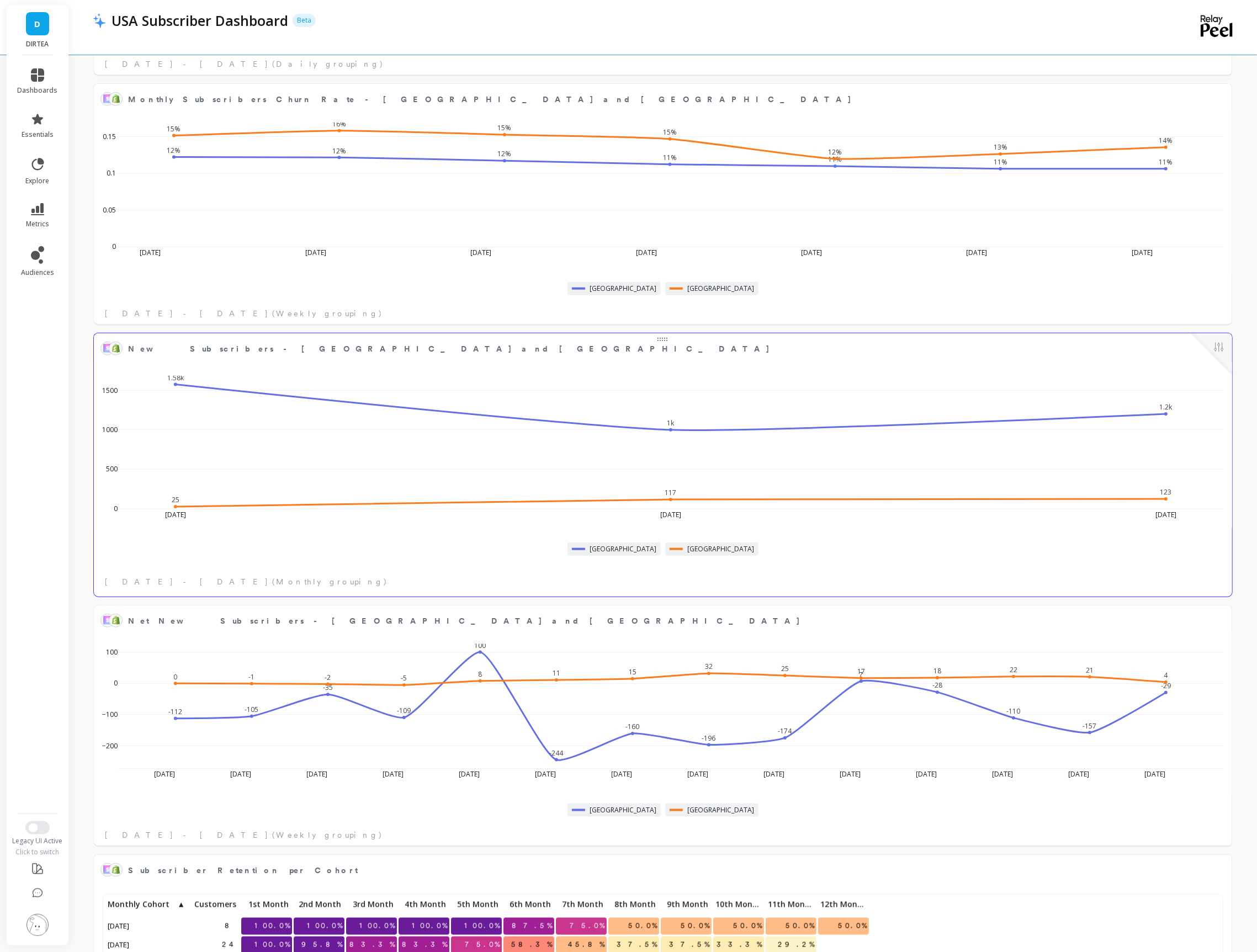
scroll to position [303, 1115]
